Goal: Transaction & Acquisition: Purchase product/service

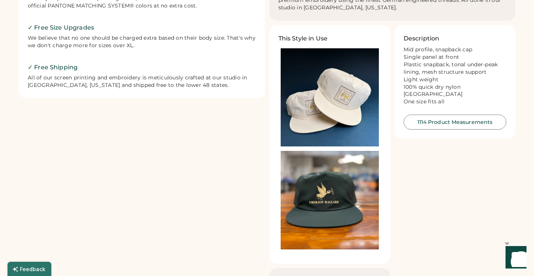
scroll to position [352, 0]
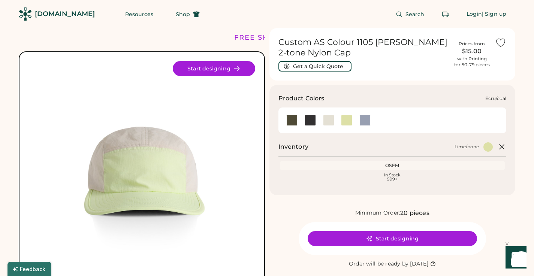
click at [329, 123] on div at bounding box center [328, 120] width 11 height 11
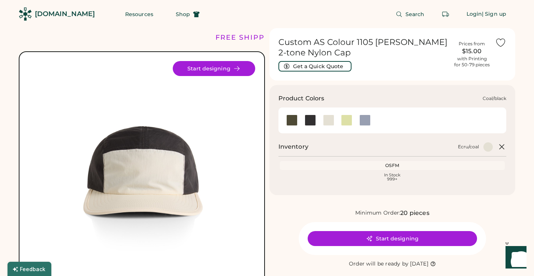
click at [312, 121] on div at bounding box center [310, 120] width 11 height 11
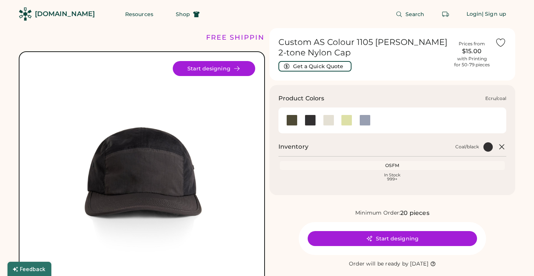
click at [328, 119] on div at bounding box center [328, 120] width 11 height 11
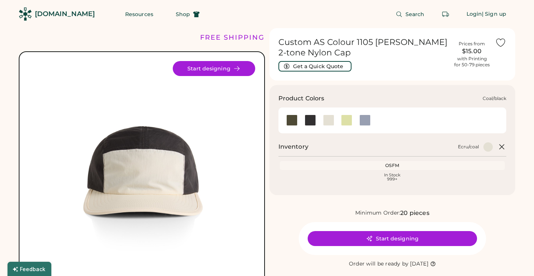
click at [311, 120] on div at bounding box center [310, 120] width 11 height 11
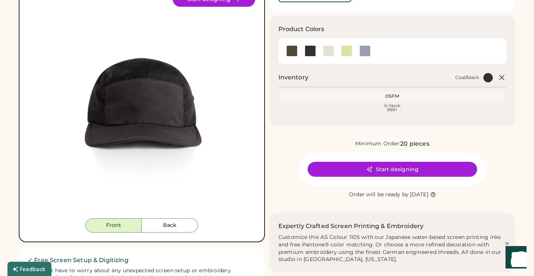
scroll to position [13, 0]
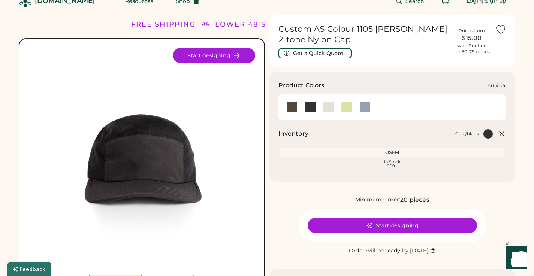
click at [332, 108] on div at bounding box center [328, 107] width 11 height 11
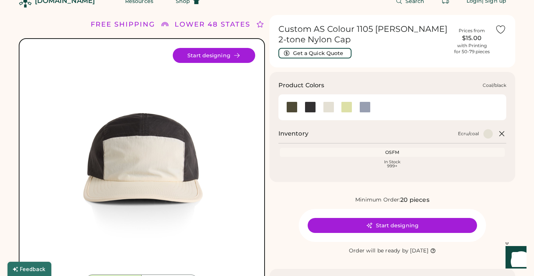
click at [312, 107] on div at bounding box center [310, 107] width 11 height 11
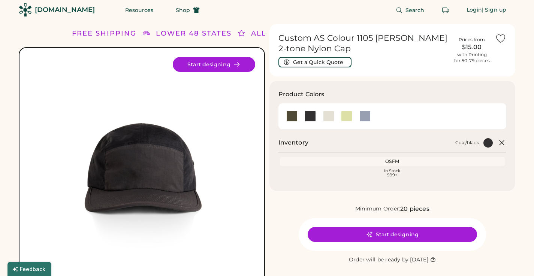
scroll to position [4, 0]
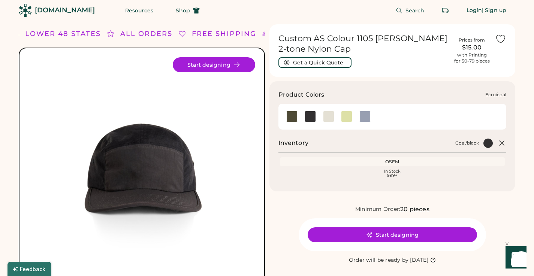
click at [329, 117] on div at bounding box center [328, 116] width 11 height 11
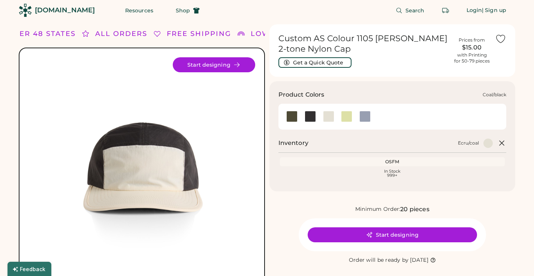
click at [308, 121] on div at bounding box center [310, 116] width 11 height 11
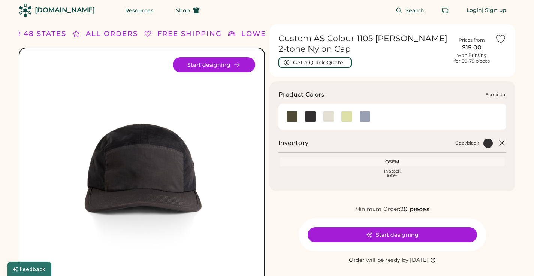
click at [335, 118] on div at bounding box center [328, 116] width 18 height 11
click at [333, 119] on div at bounding box center [328, 116] width 11 height 11
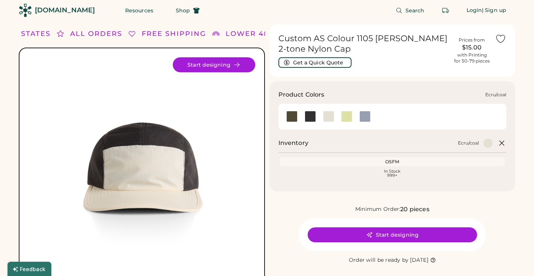
click at [316, 123] on div at bounding box center [310, 116] width 18 height 17
click at [309, 120] on div at bounding box center [310, 116] width 11 height 11
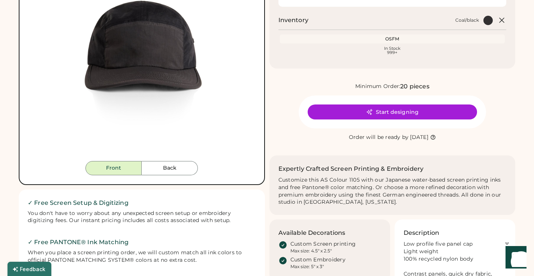
scroll to position [147, 0]
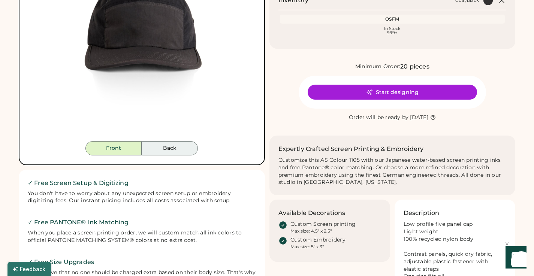
click at [168, 152] on button "Back" at bounding box center [170, 148] width 56 height 14
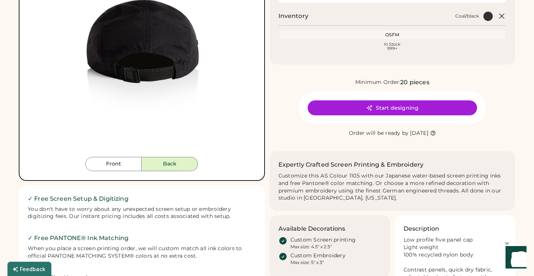
scroll to position [0, 0]
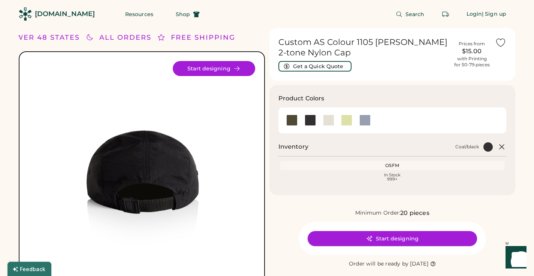
click at [402, 236] on button "Start designing" at bounding box center [392, 238] width 169 height 15
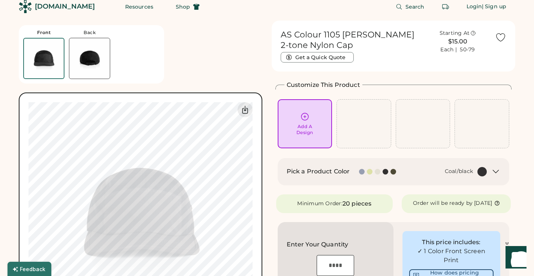
scroll to position [8, 0]
click at [378, 171] on div at bounding box center [378, 171] width 6 height 6
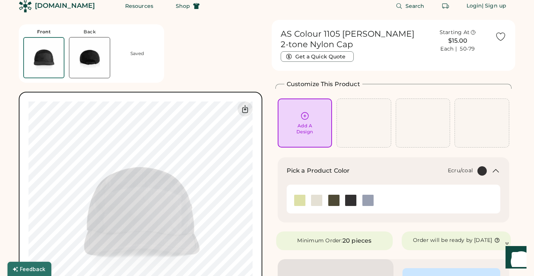
click at [314, 198] on img at bounding box center [316, 200] width 11 height 11
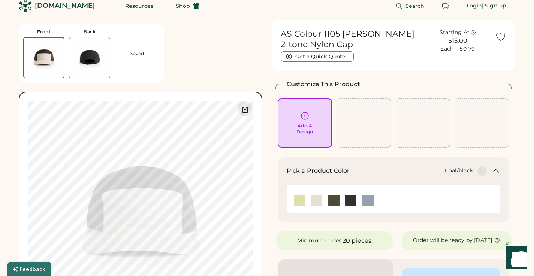
click at [352, 202] on img at bounding box center [350, 200] width 11 height 11
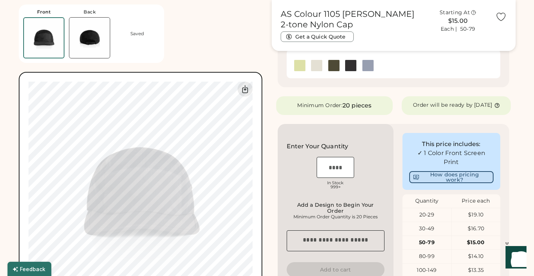
scroll to position [209, 0]
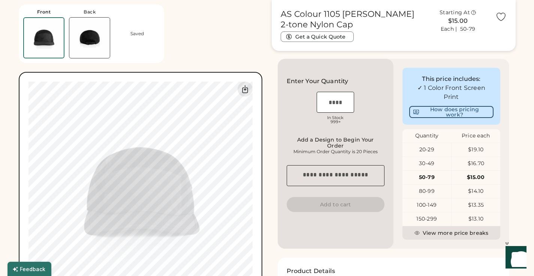
click at [430, 157] on div "20-29" at bounding box center [426, 149] width 49 height 13
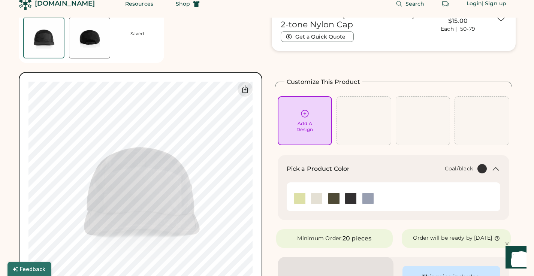
scroll to position [1, 0]
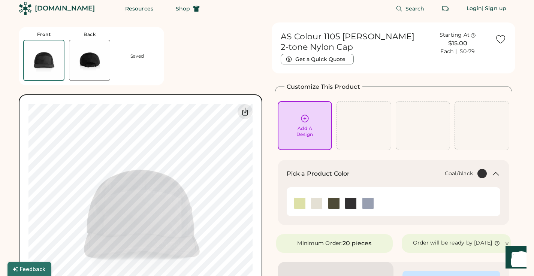
click at [309, 113] on div "Add A Design" at bounding box center [305, 125] width 55 height 49
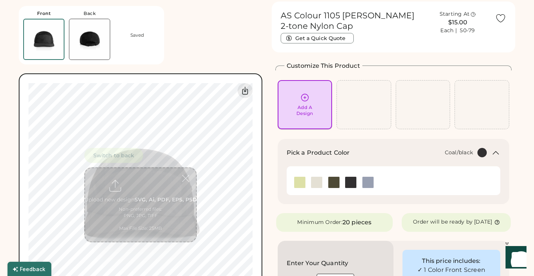
scroll to position [28, 0]
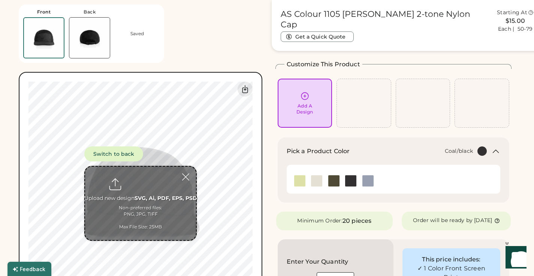
click at [135, 184] on input "file" at bounding box center [140, 203] width 111 height 73
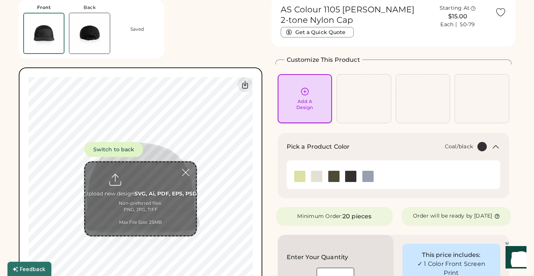
scroll to position [0, 0]
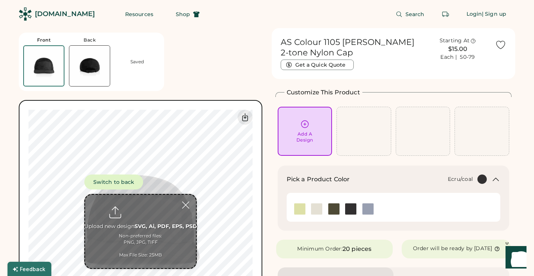
click at [317, 209] on img at bounding box center [316, 208] width 11 height 11
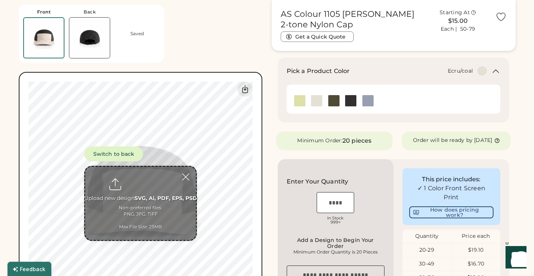
scroll to position [109, 0]
click at [347, 99] on img at bounding box center [350, 99] width 11 height 11
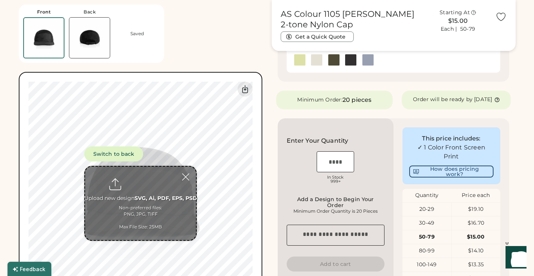
scroll to position [73, 0]
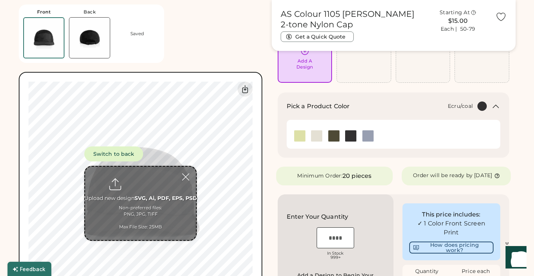
click at [321, 133] on img at bounding box center [316, 135] width 11 height 11
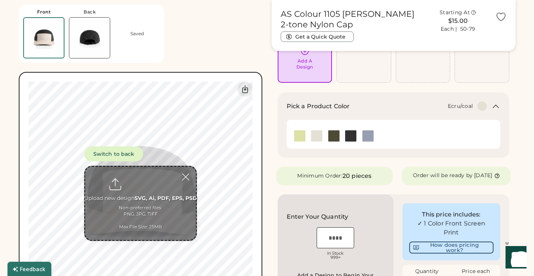
click at [332, 107] on h2 "Pick a Product Color" at bounding box center [318, 106] width 63 height 9
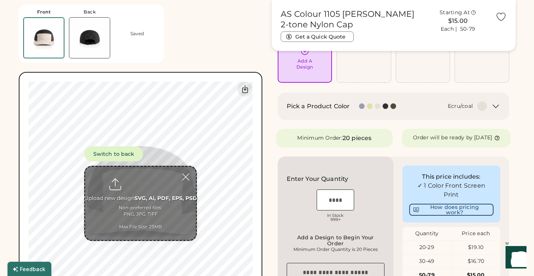
click at [380, 104] on div at bounding box center [379, 106] width 8 height 6
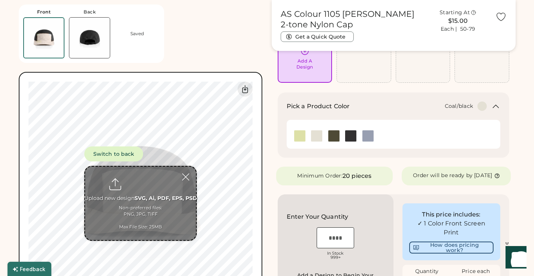
click at [353, 134] on img at bounding box center [350, 135] width 11 height 11
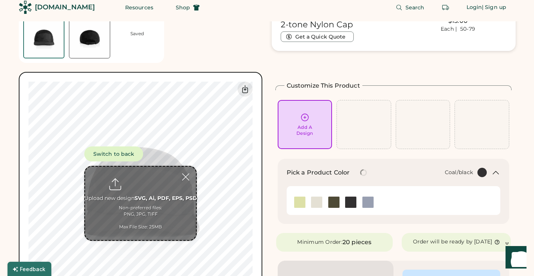
scroll to position [0, 0]
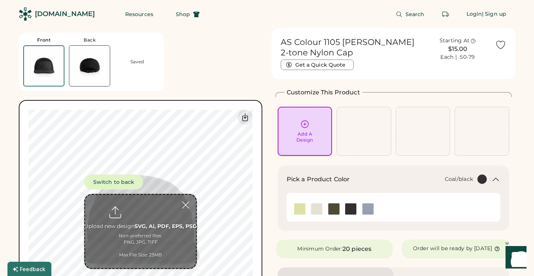
click at [307, 128] on icon at bounding box center [304, 124] width 9 height 9
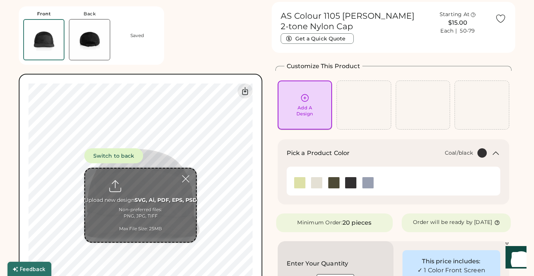
scroll to position [28, 0]
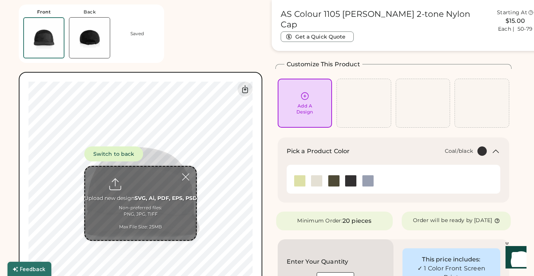
click at [138, 183] on input "file" at bounding box center [140, 203] width 111 height 73
type input "**********"
